Goal: Task Accomplishment & Management: Use online tool/utility

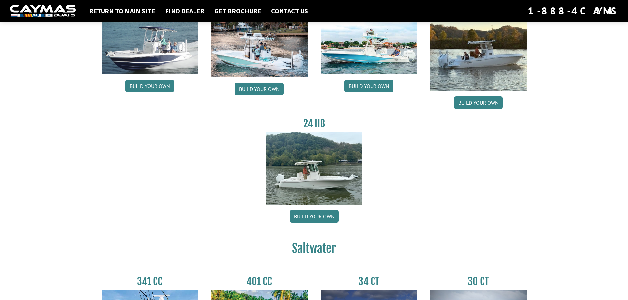
scroll to position [99, 0]
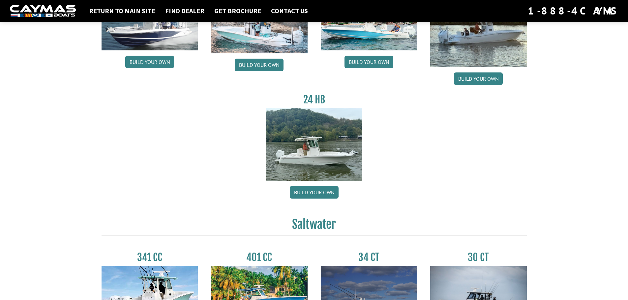
click at [325, 154] on img at bounding box center [314, 145] width 97 height 72
click at [316, 199] on div "24 HB Build your own" at bounding box center [314, 148] width 110 height 108
click at [316, 192] on link "Build your own" at bounding box center [314, 192] width 49 height 13
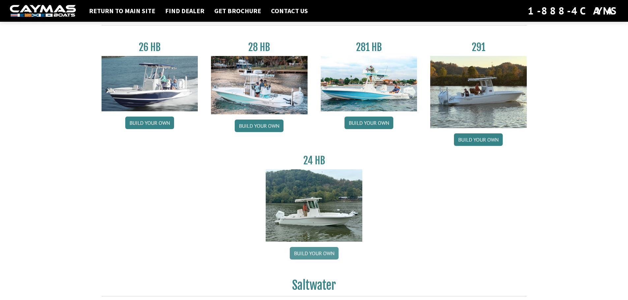
scroll to position [33, 0]
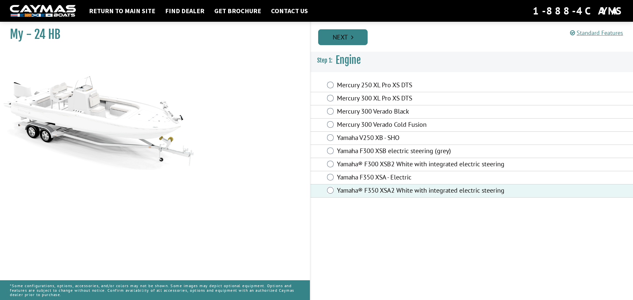
click at [353, 39] on icon "Pagination" at bounding box center [352, 37] width 2 height 7
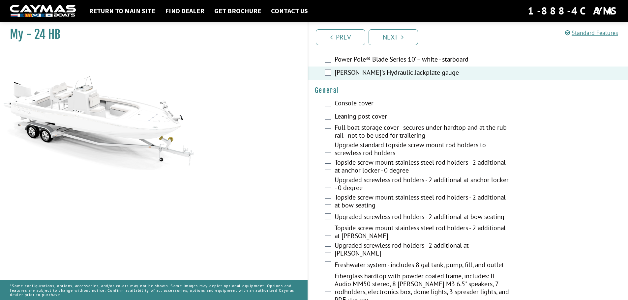
scroll to position [396, 0]
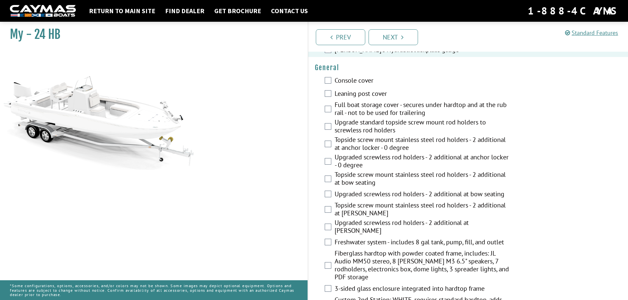
click at [324, 96] on div "Leaning post cover" at bounding box center [468, 94] width 320 height 13
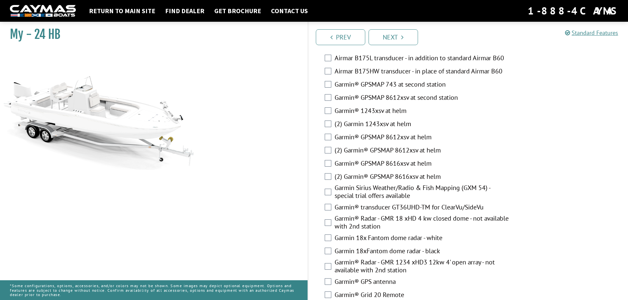
scroll to position [1449, 0]
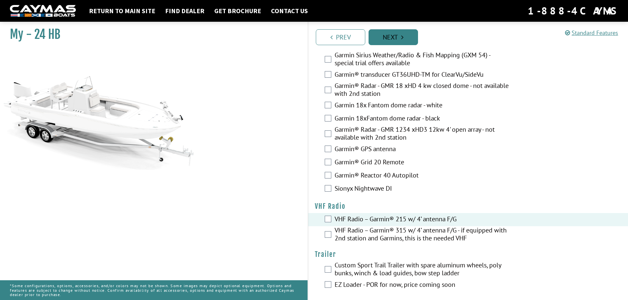
click at [399, 40] on link "Next" at bounding box center [393, 37] width 49 height 16
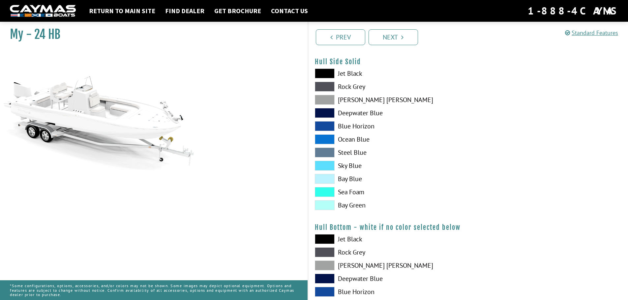
scroll to position [165, 0]
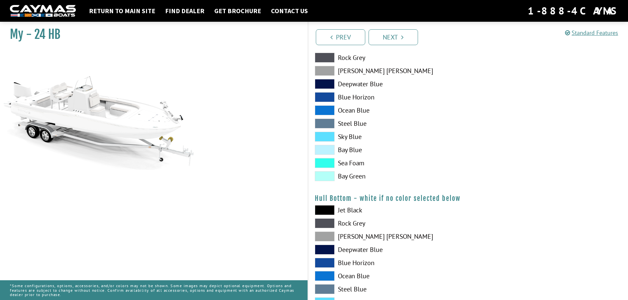
click at [347, 163] on label "Sea Foam" at bounding box center [388, 163] width 147 height 10
click at [332, 163] on span at bounding box center [325, 163] width 20 height 10
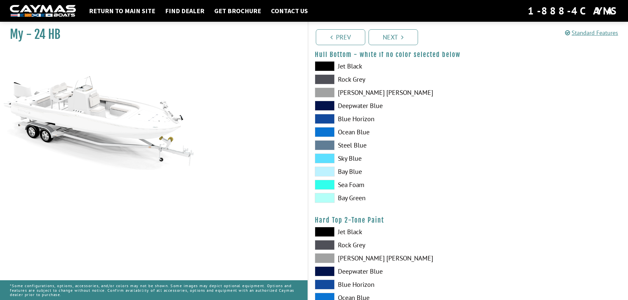
scroll to position [418, 0]
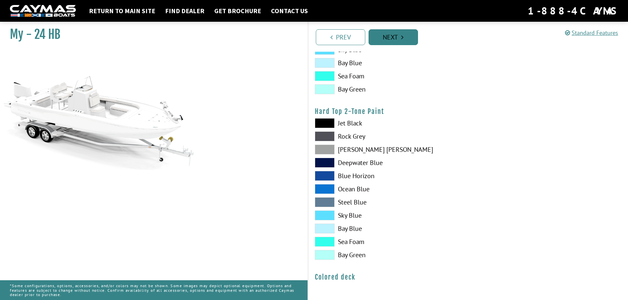
click at [399, 39] on link "Next" at bounding box center [393, 37] width 49 height 16
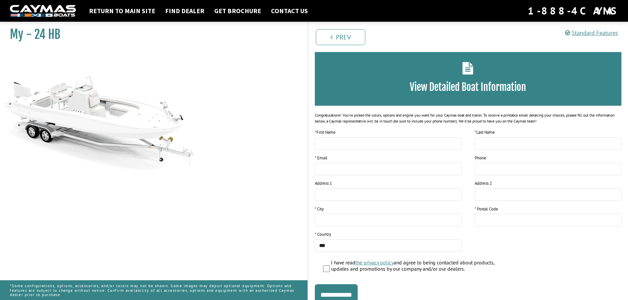
scroll to position [54, 0]
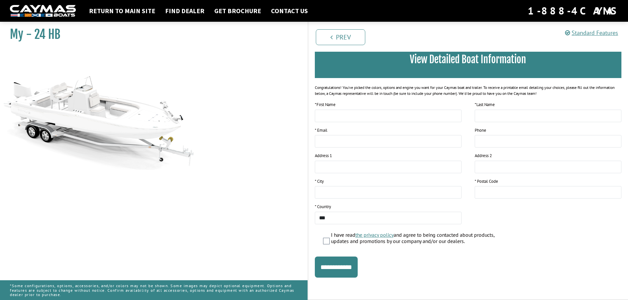
click at [116, 5] on nav "Return to main site Find Dealer Get Brochure Contact Us 1-888-4CAYMAS" at bounding box center [314, 11] width 609 height 15
click at [116, 6] on nav "Return to main site Find Dealer Get Brochure Contact Us 1-888-4CAYMAS" at bounding box center [314, 11] width 609 height 15
click at [119, 11] on link "Return to main site" at bounding box center [122, 11] width 73 height 9
